Goal: Check status

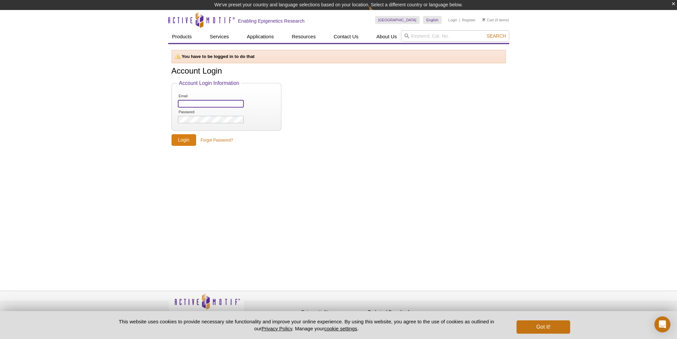
type input "[EMAIL_ADDRESS][DOMAIN_NAME]"
click at [173, 141] on input "Login" at bounding box center [183, 140] width 25 height 12
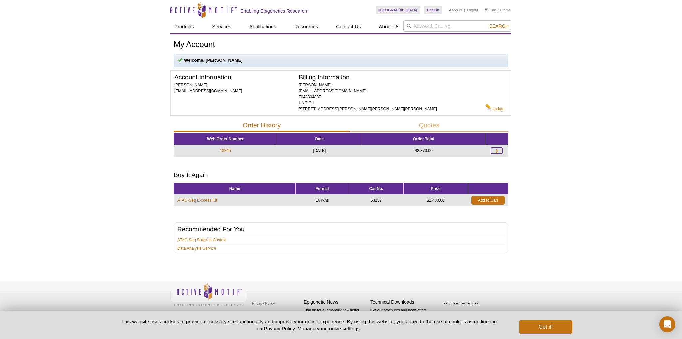
click at [497, 148] on link "❯" at bounding box center [496, 150] width 11 height 6
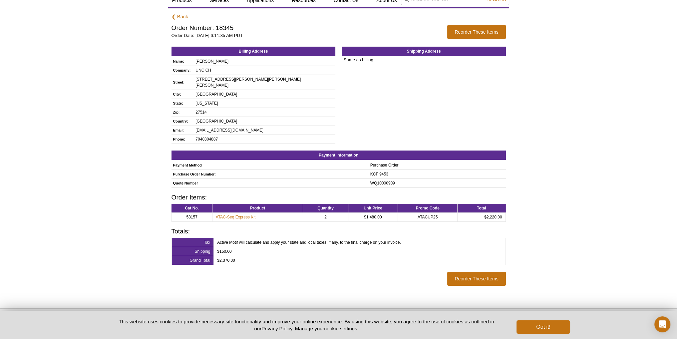
scroll to position [47, 0]
